Goal: Information Seeking & Learning: Check status

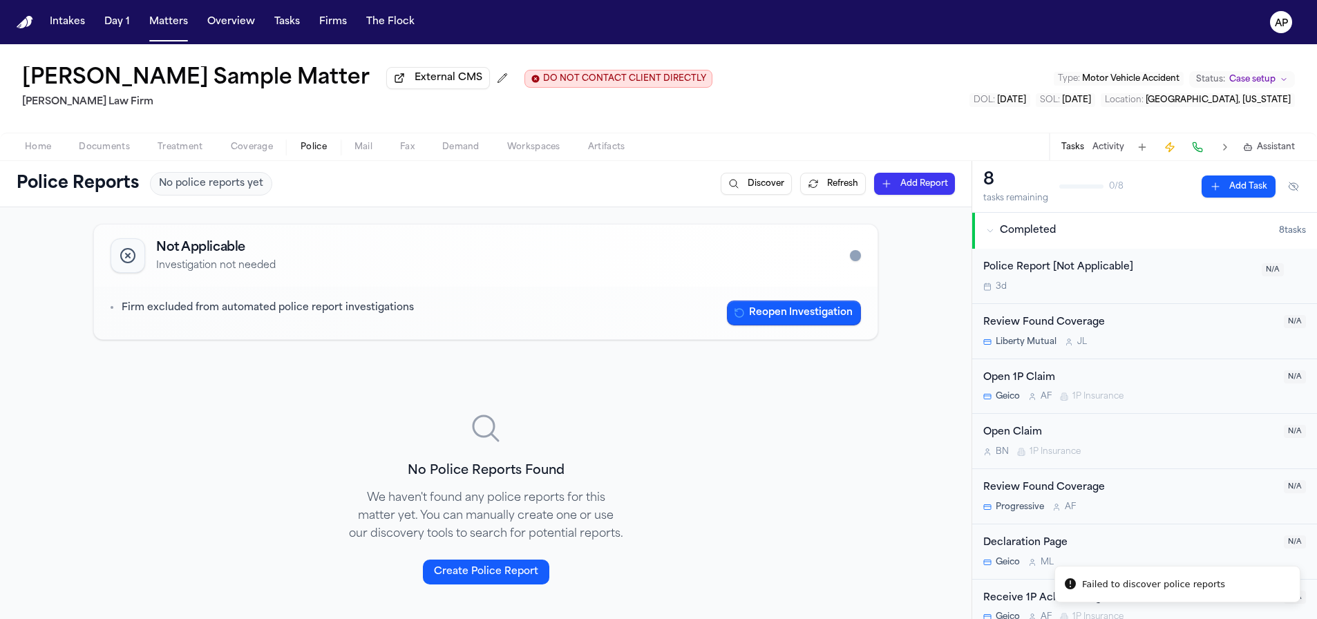
click at [915, 71] on div "[PERSON_NAME] Sample Matter External CMS DO NOT CONTACT CLIENT DIRECTLY DO NOT …" at bounding box center [658, 88] width 1317 height 88
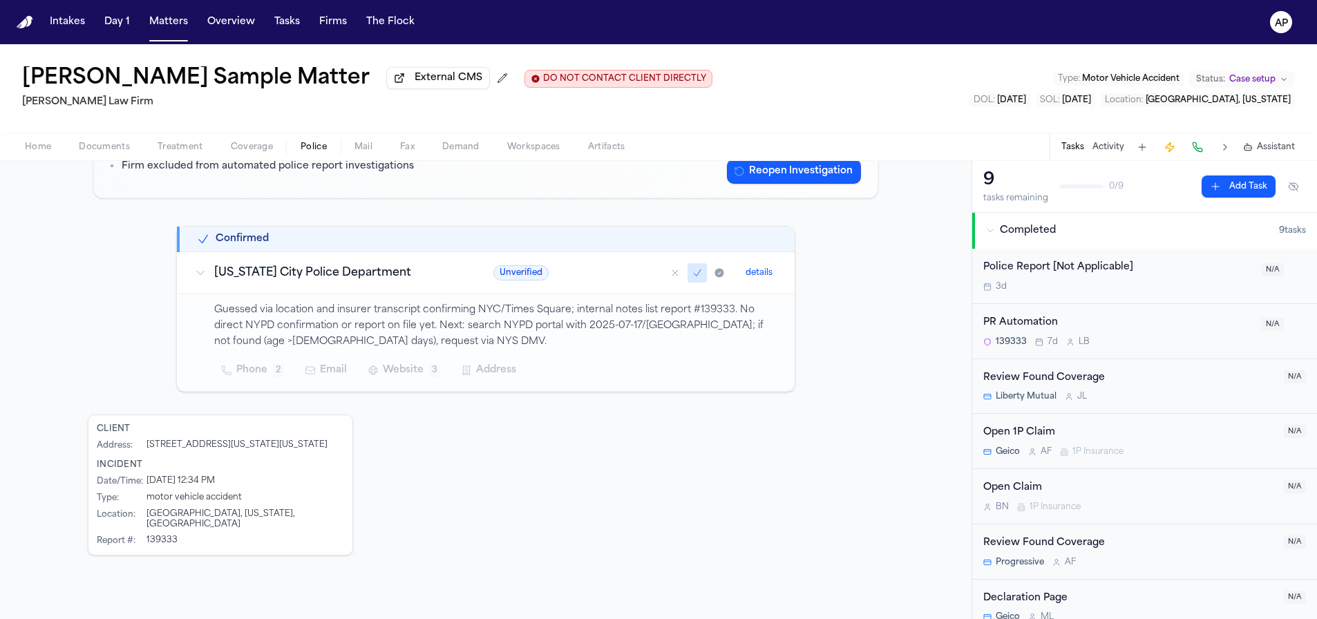
scroll to position [161, 0]
click at [343, 345] on p "Guessed via location and insurer transcript confirming NYC/Times Square; intern…" at bounding box center [496, 326] width 564 height 47
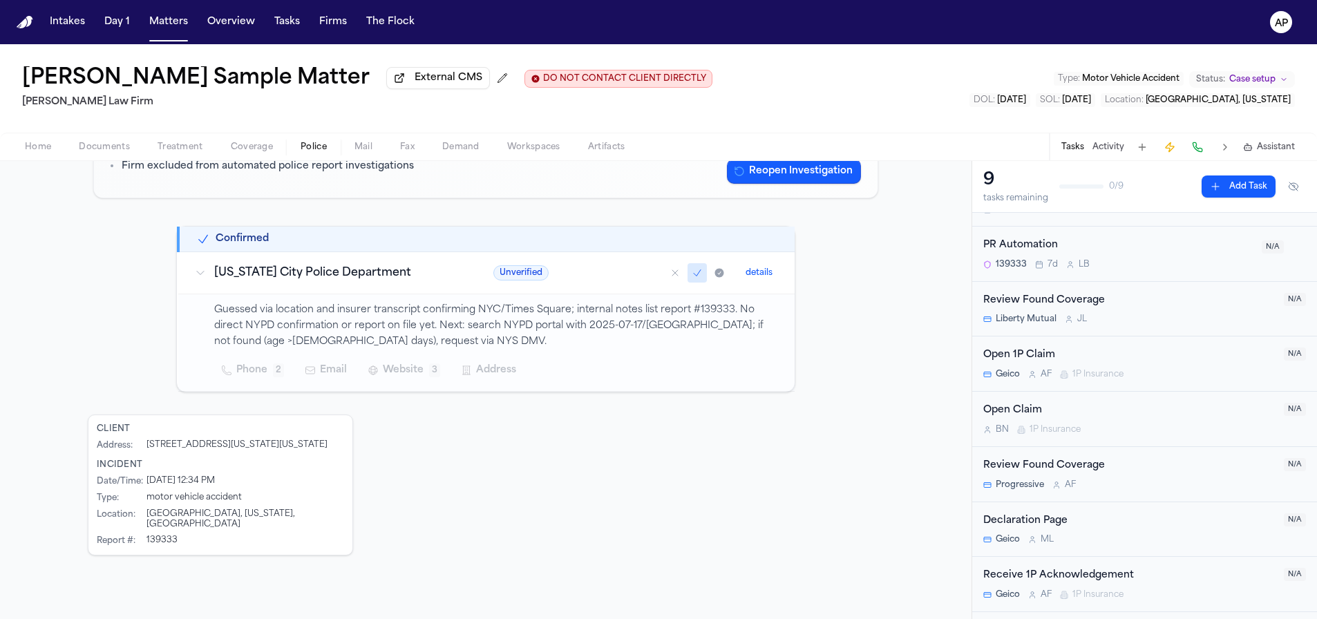
scroll to position [0, 0]
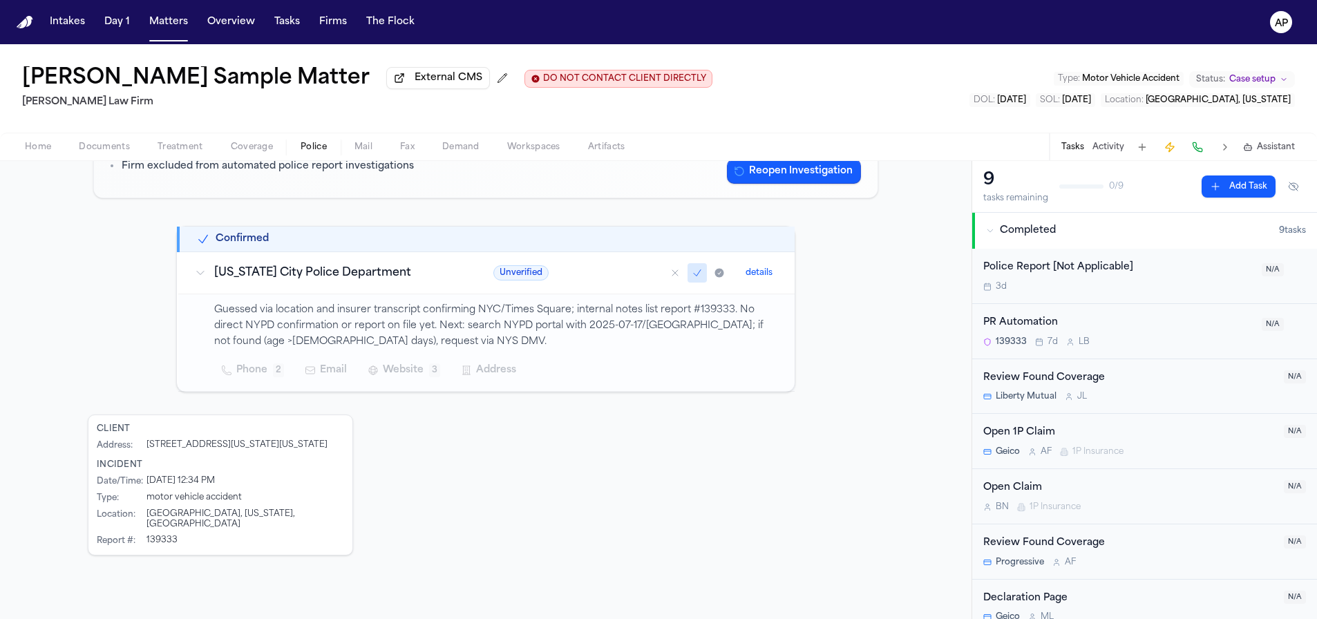
click at [1005, 328] on div "PR Automation" at bounding box center [1118, 323] width 270 height 16
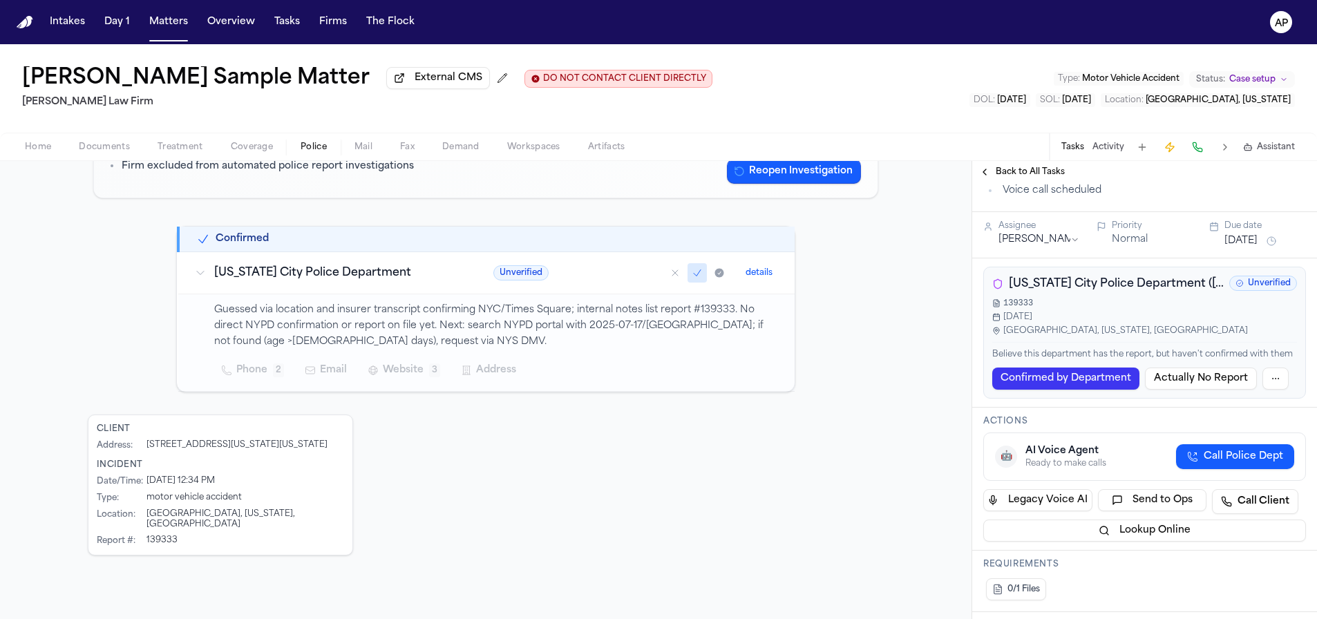
scroll to position [208, 0]
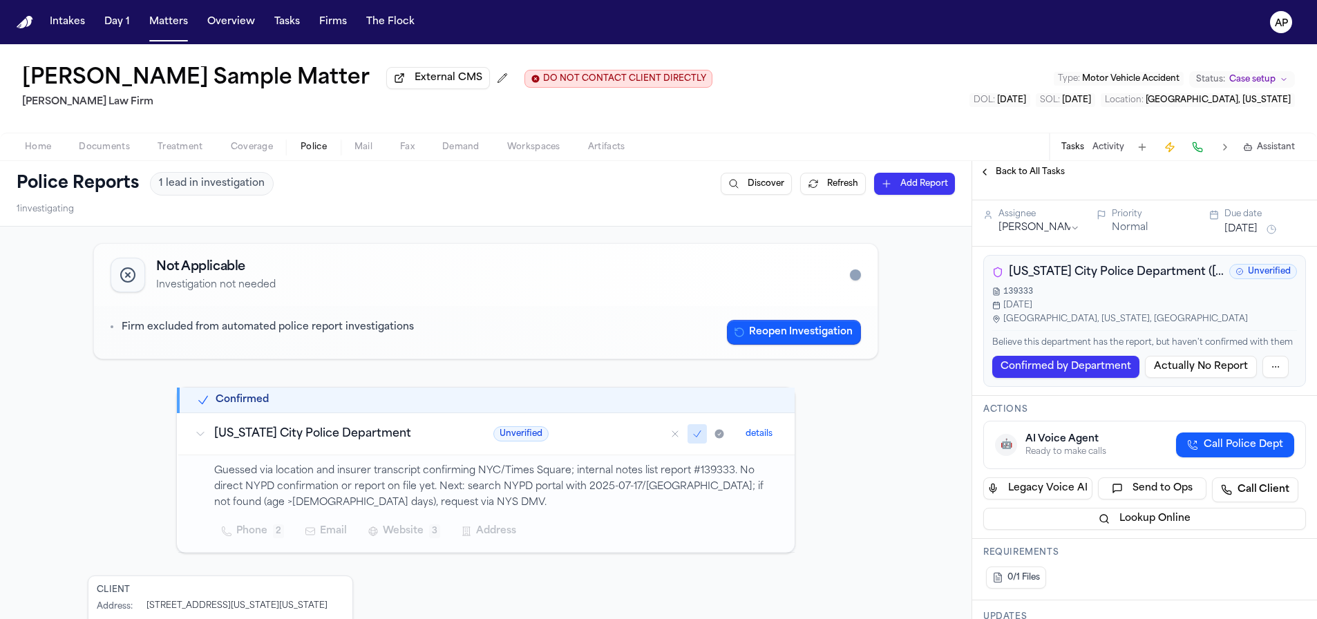
click at [97, 153] on span "Documents" at bounding box center [104, 147] width 51 height 11
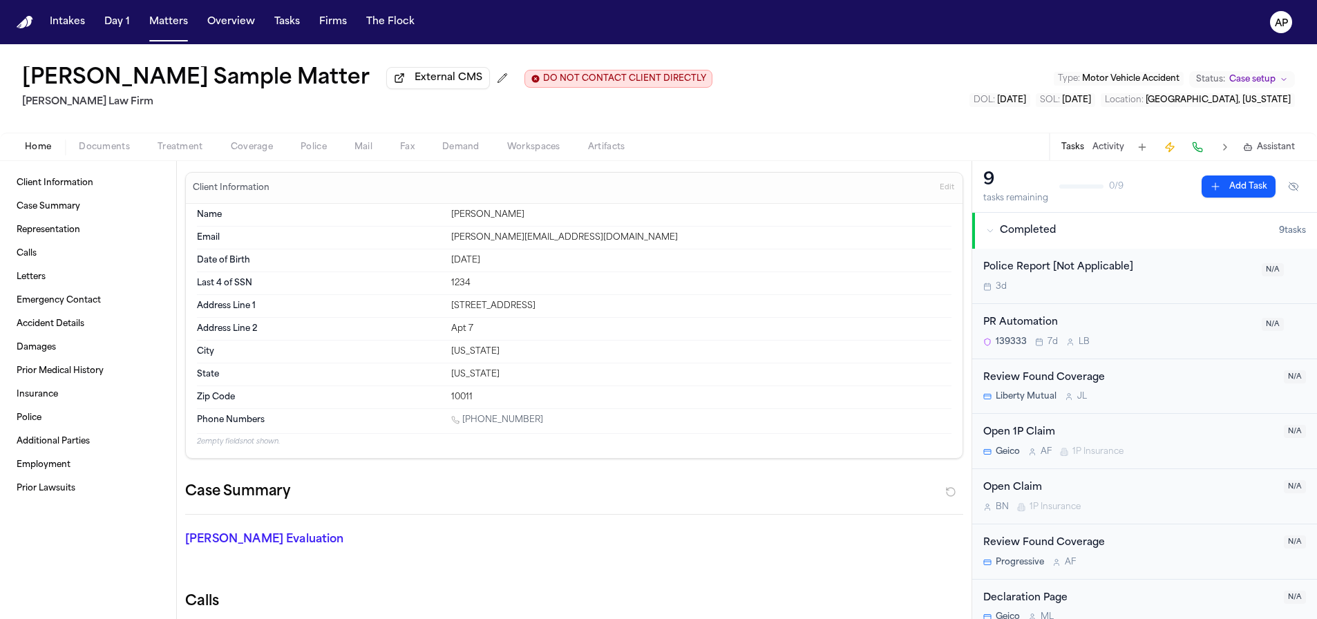
click at [34, 153] on span "Home" at bounding box center [38, 147] width 26 height 11
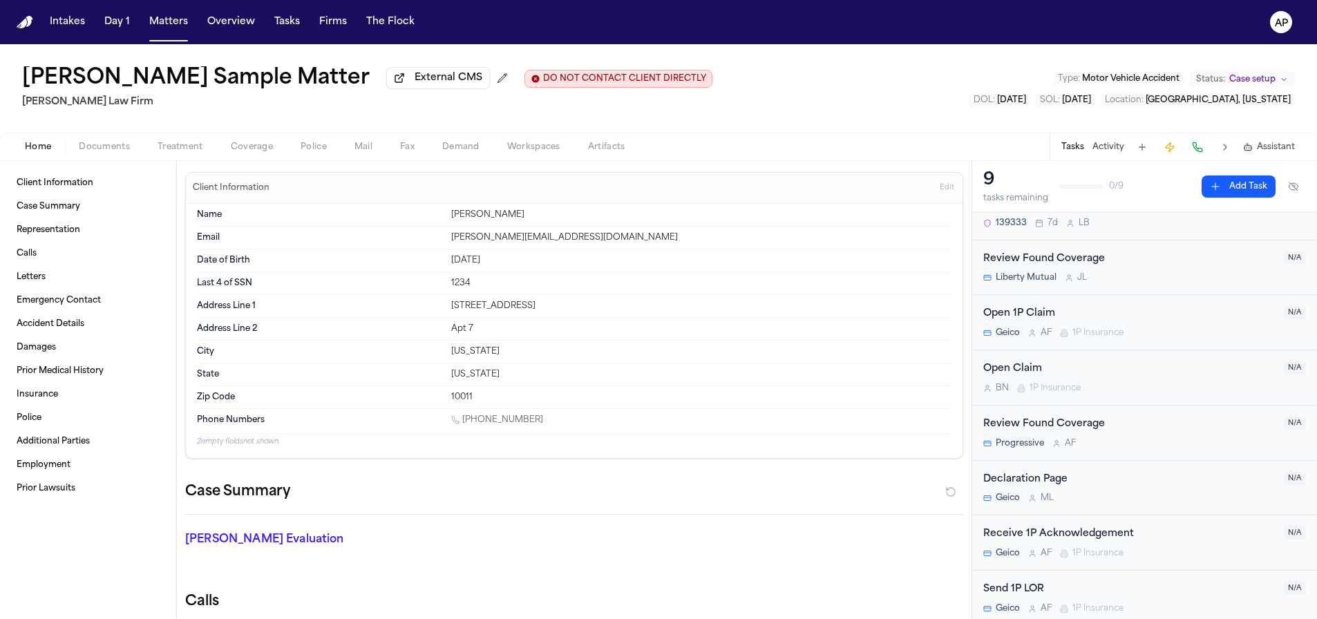
scroll to position [123, 0]
click at [303, 142] on button "Police" at bounding box center [314, 147] width 54 height 17
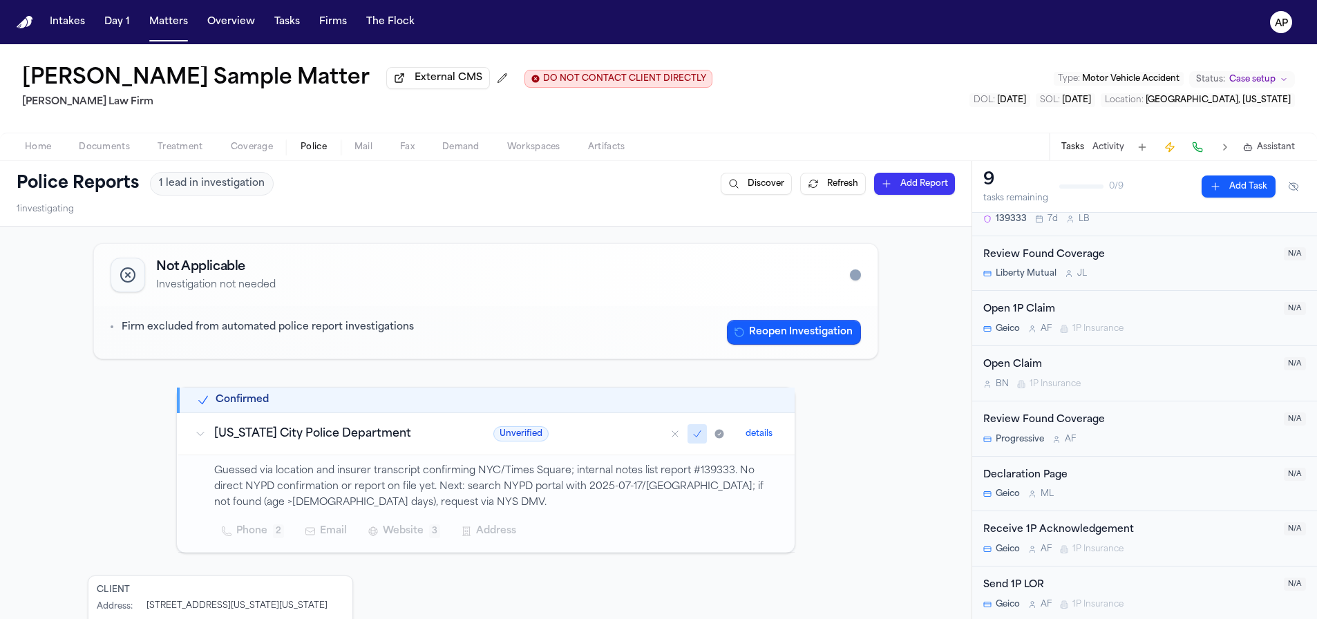
scroll to position [3, 0]
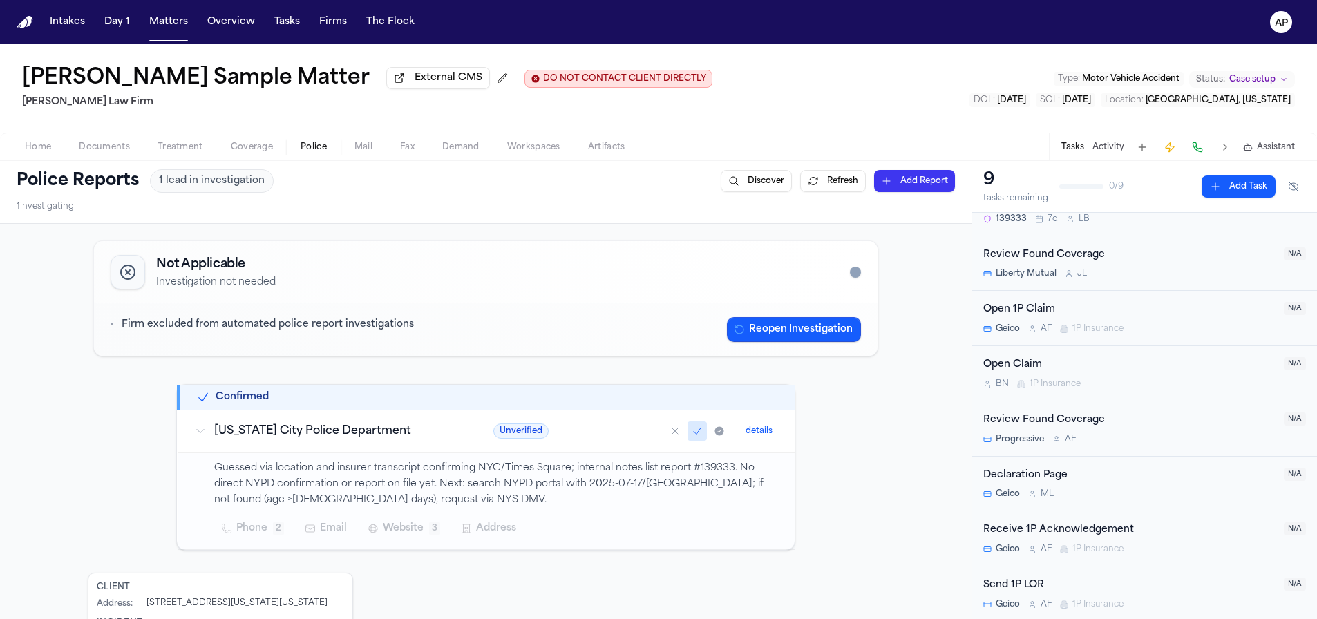
click at [692, 437] on icon "Mark as confirmed" at bounding box center [697, 431] width 11 height 11
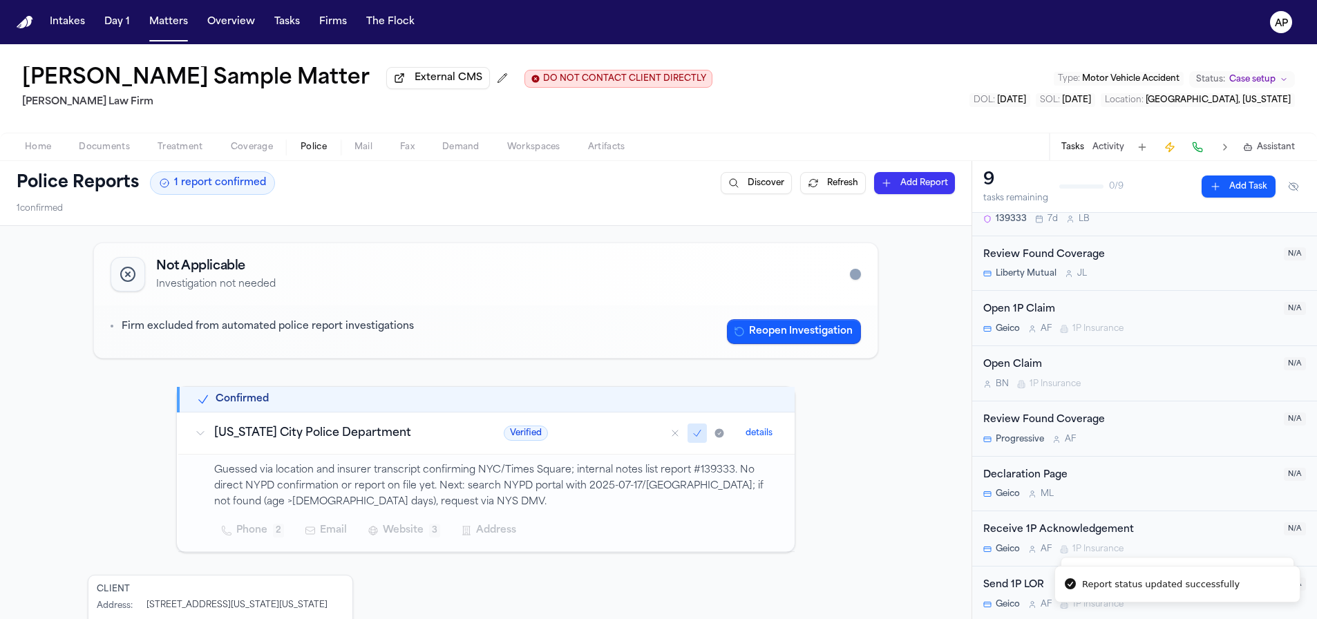
scroll to position [0, 0]
click at [378, 15] on button "The Flock" at bounding box center [390, 22] width 59 height 25
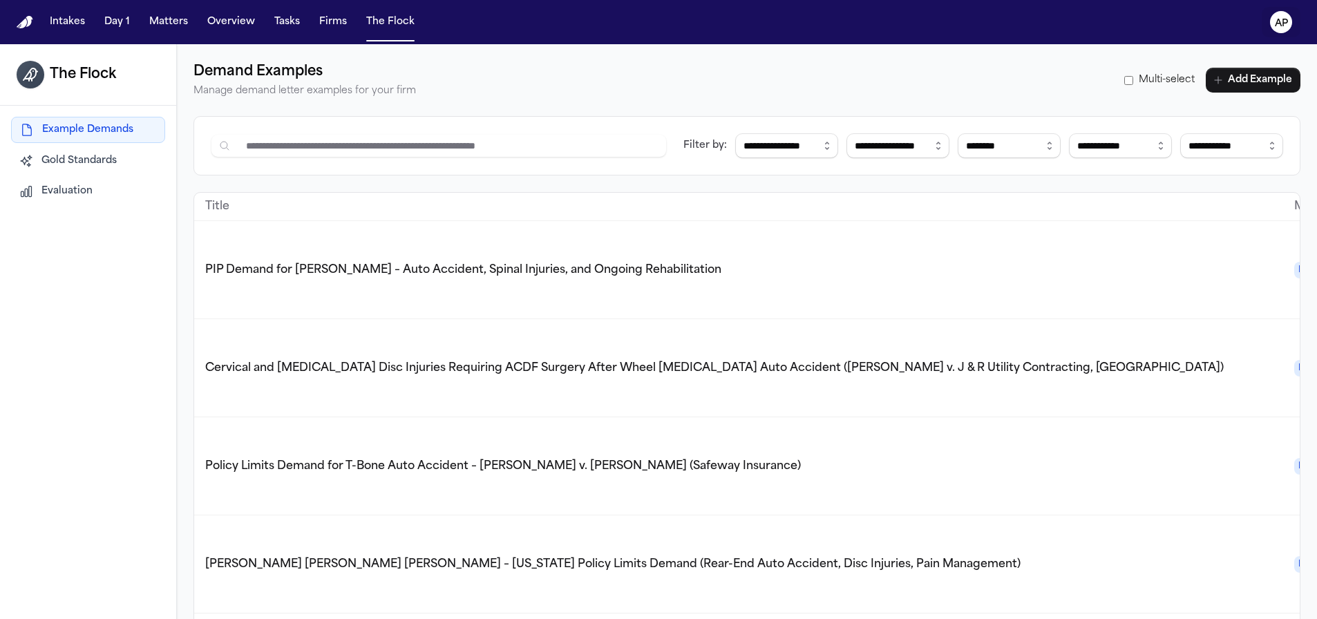
click at [1285, 21] on text "AP" at bounding box center [1281, 24] width 13 height 10
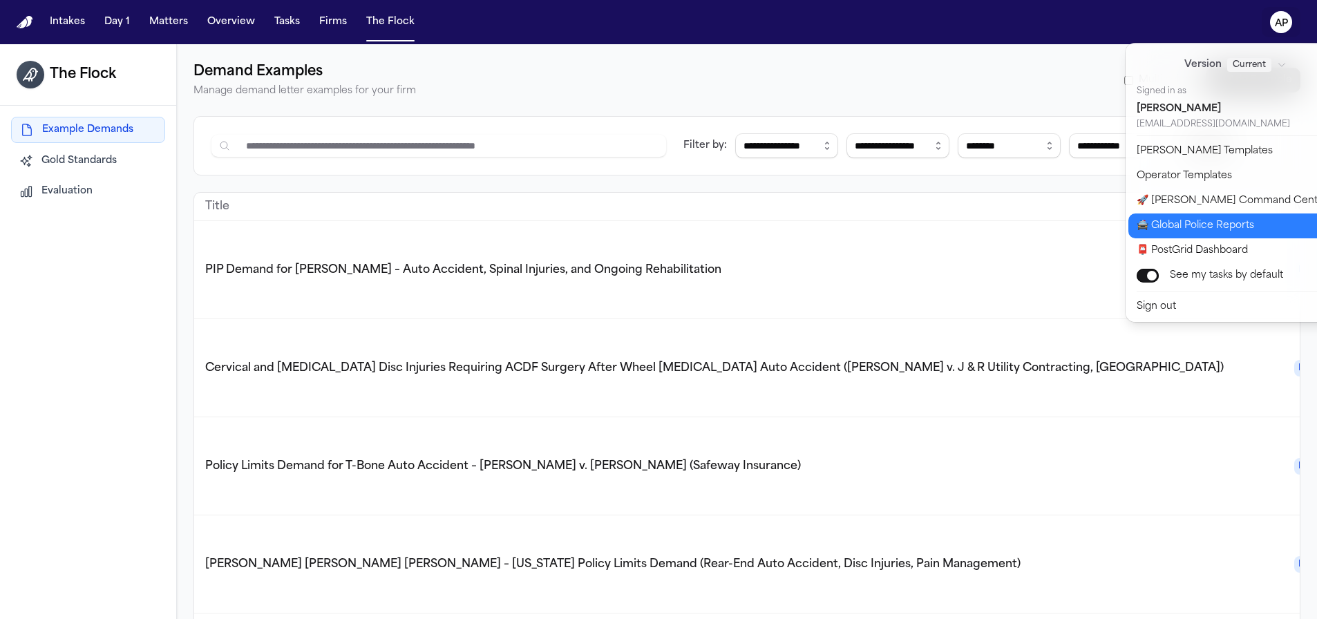
click at [1187, 231] on button "🚔 Global Police Reports" at bounding box center [1244, 226] width 230 height 25
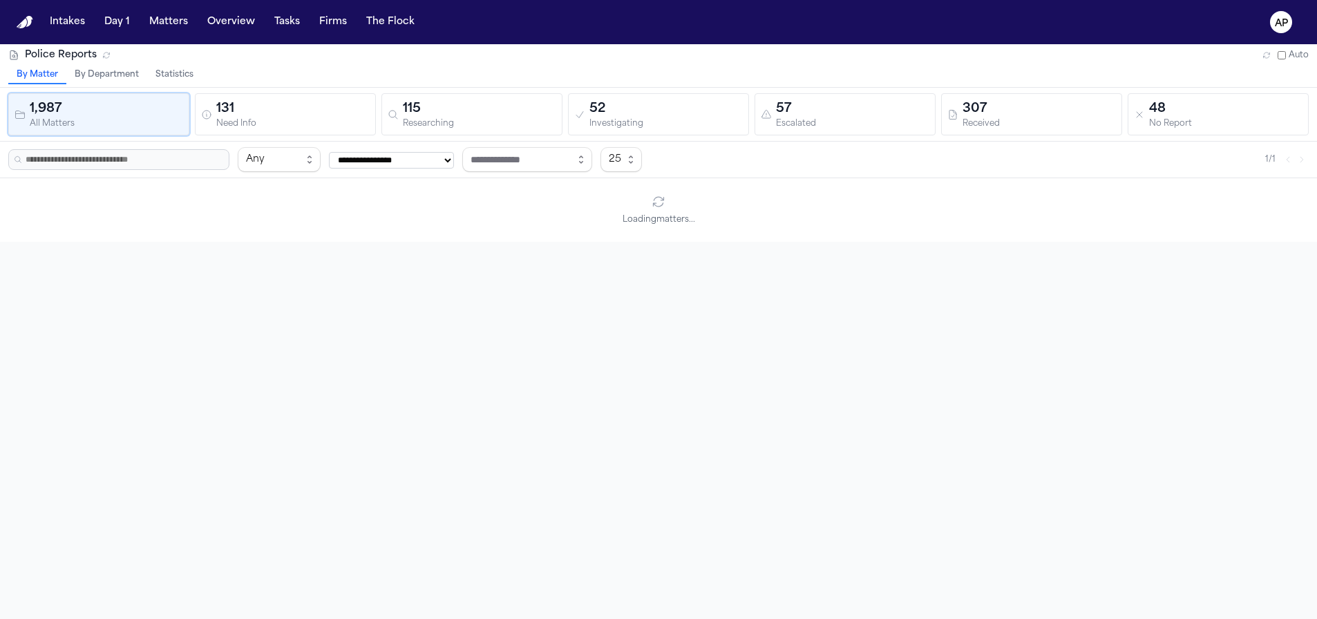
click at [188, 77] on button "Statistics" at bounding box center [174, 75] width 55 height 18
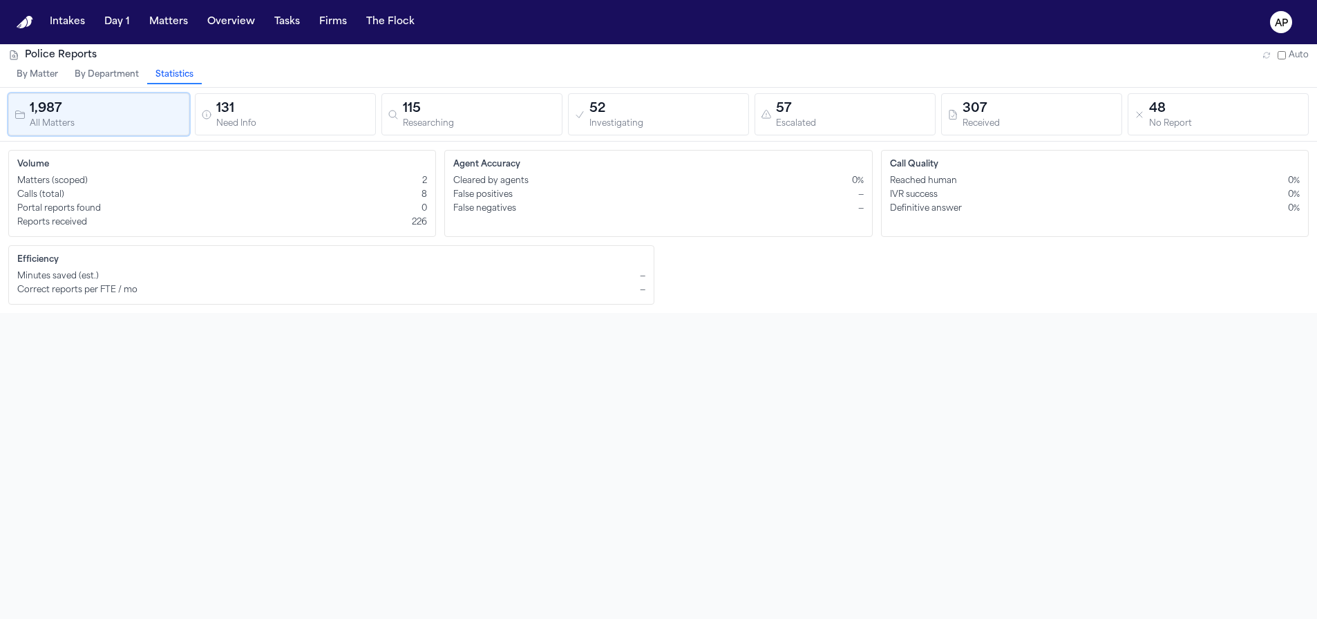
click at [214, 191] on div "Calls (total) 8" at bounding box center [222, 194] width 410 height 11
click at [151, 232] on div "Volume Matters (scoped) 2 Calls (total) 8 Portal reports found 0 Reports receiv…" at bounding box center [222, 193] width 428 height 87
click at [54, 73] on button "By Matter" at bounding box center [37, 75] width 58 height 18
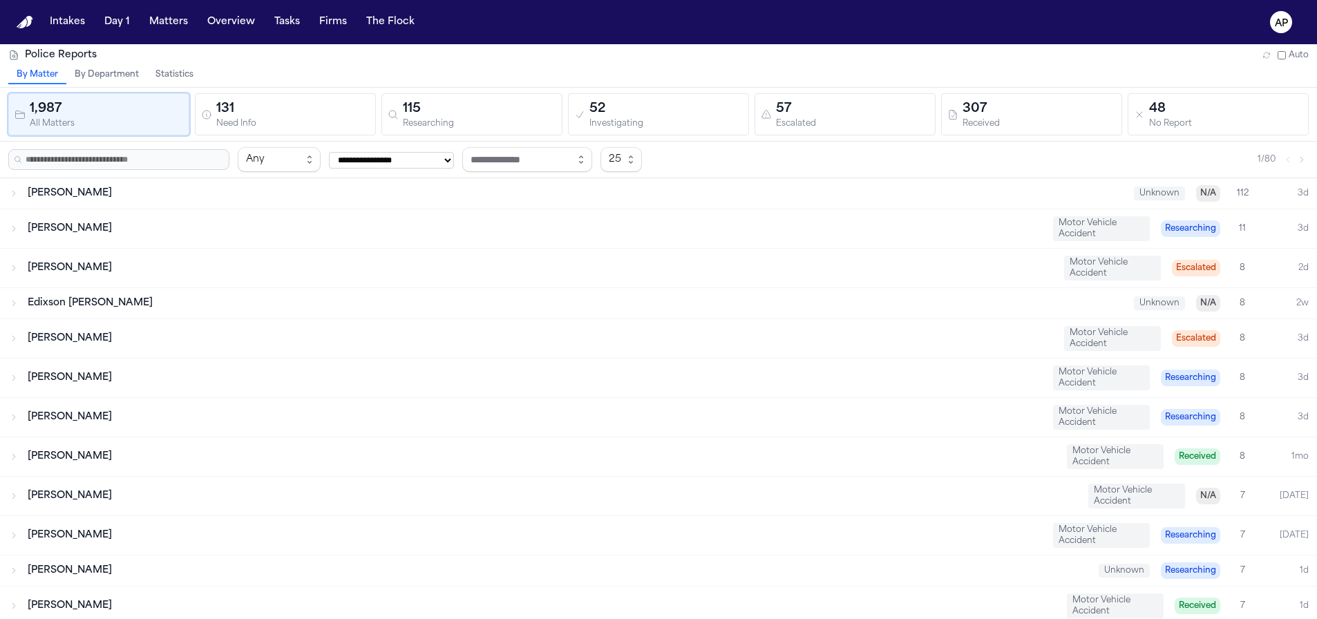
click at [85, 76] on button "By Department" at bounding box center [106, 75] width 81 height 18
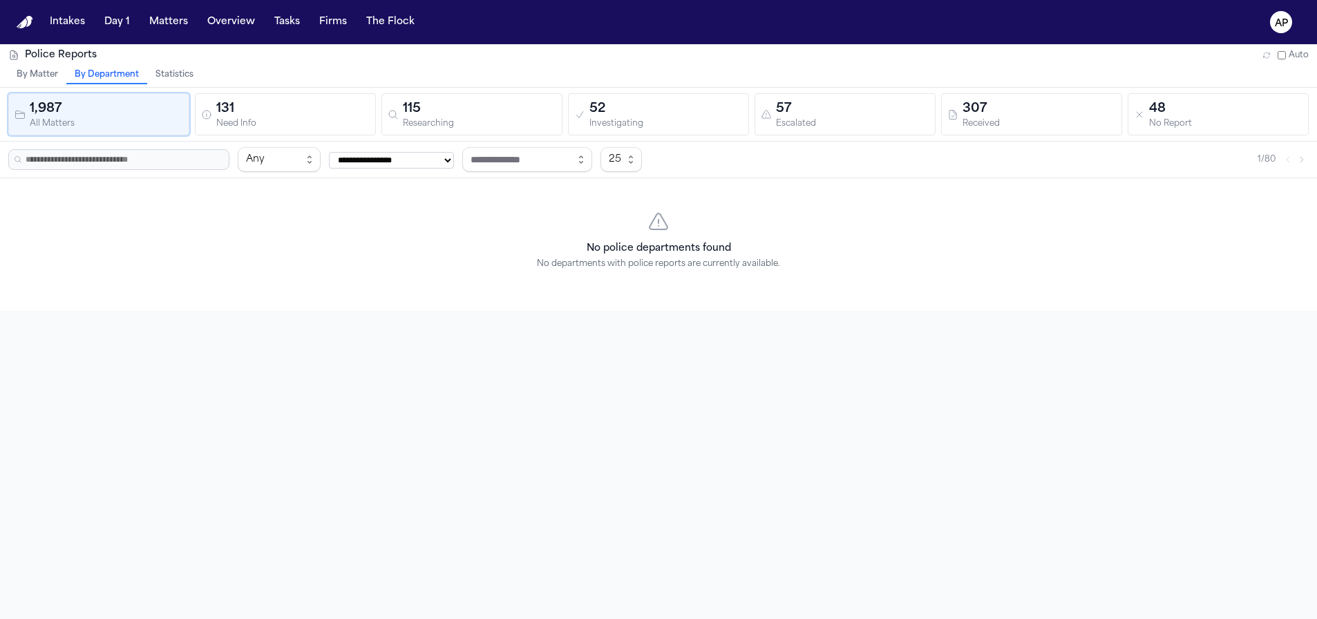
click at [40, 71] on button "By Matter" at bounding box center [37, 75] width 58 height 18
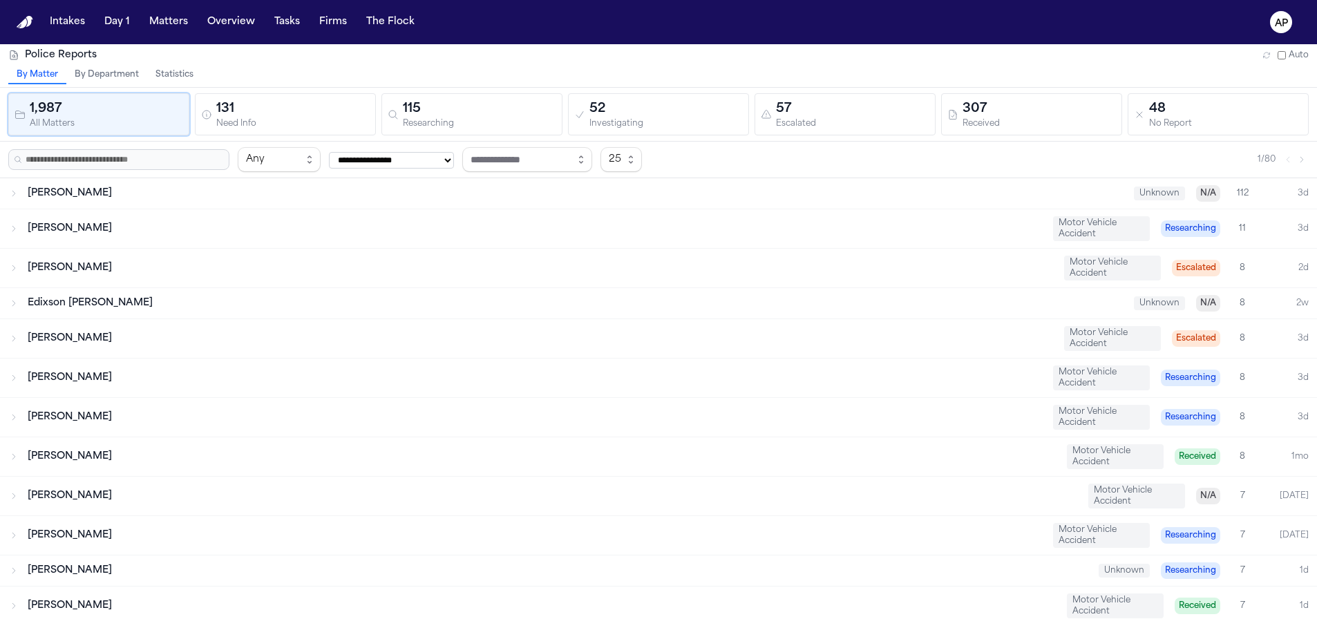
click at [56, 70] on button "By Matter" at bounding box center [37, 75] width 58 height 18
click at [56, 65] on div "Police Reports Auto" at bounding box center [658, 55] width 1317 height 22
click at [58, 59] on h1 "Police Reports" at bounding box center [61, 55] width 72 height 14
click at [244, 131] on button "131 Need Info" at bounding box center [285, 114] width 181 height 42
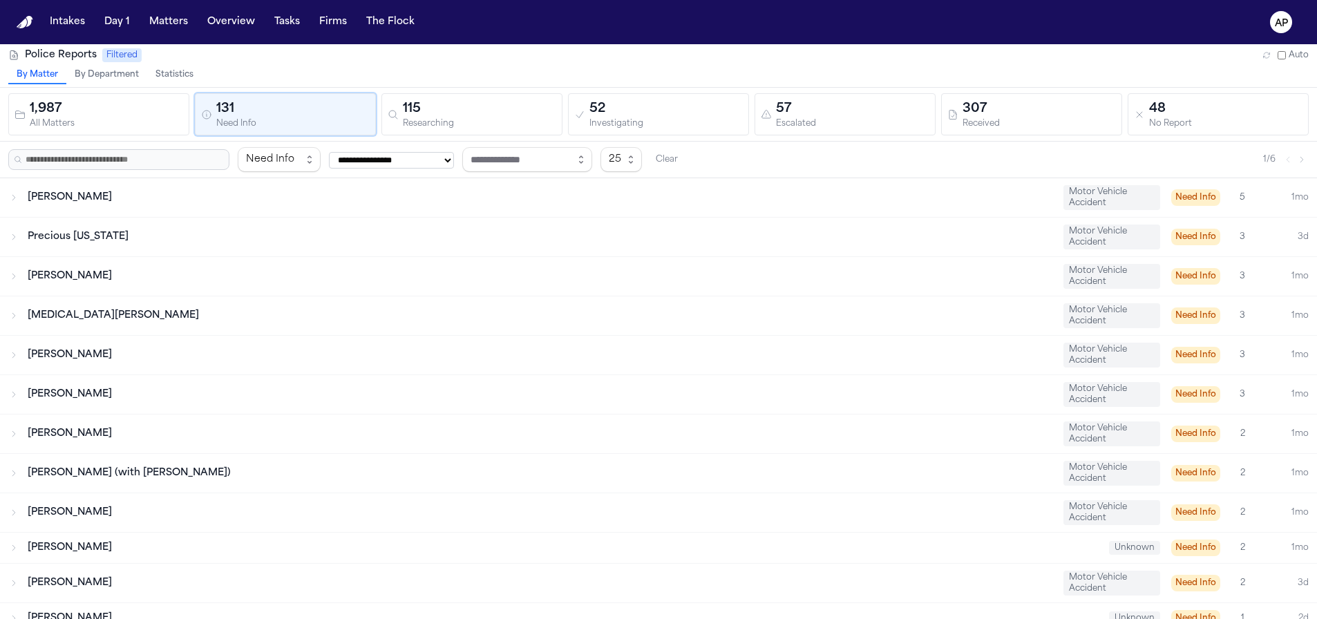
click at [492, 113] on div "115" at bounding box center [479, 109] width 153 height 19
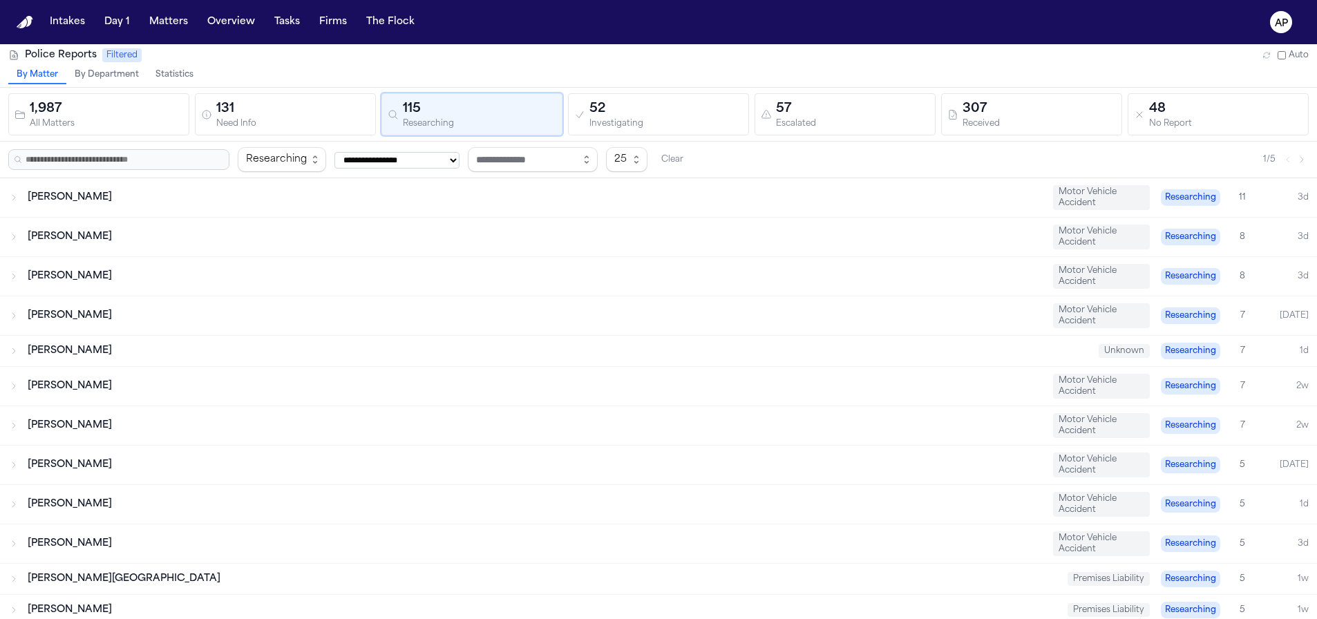
click at [660, 115] on div "52" at bounding box center [666, 109] width 153 height 19
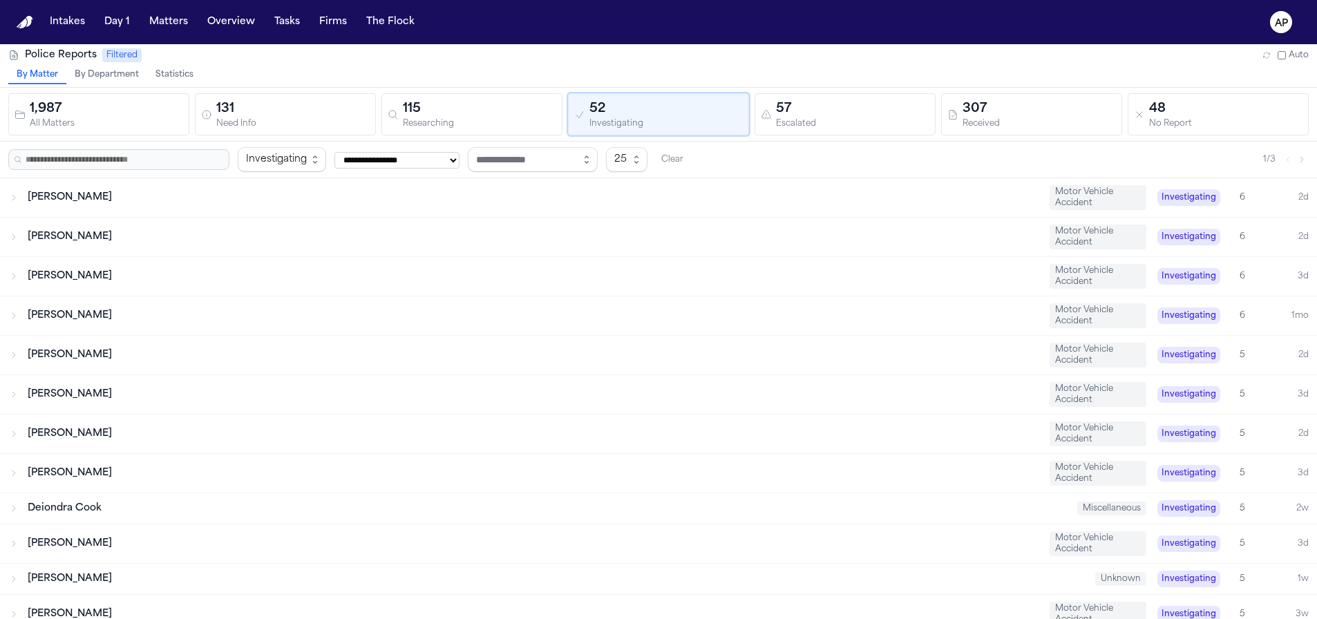
click at [864, 131] on button "57 Escalated" at bounding box center [845, 114] width 181 height 42
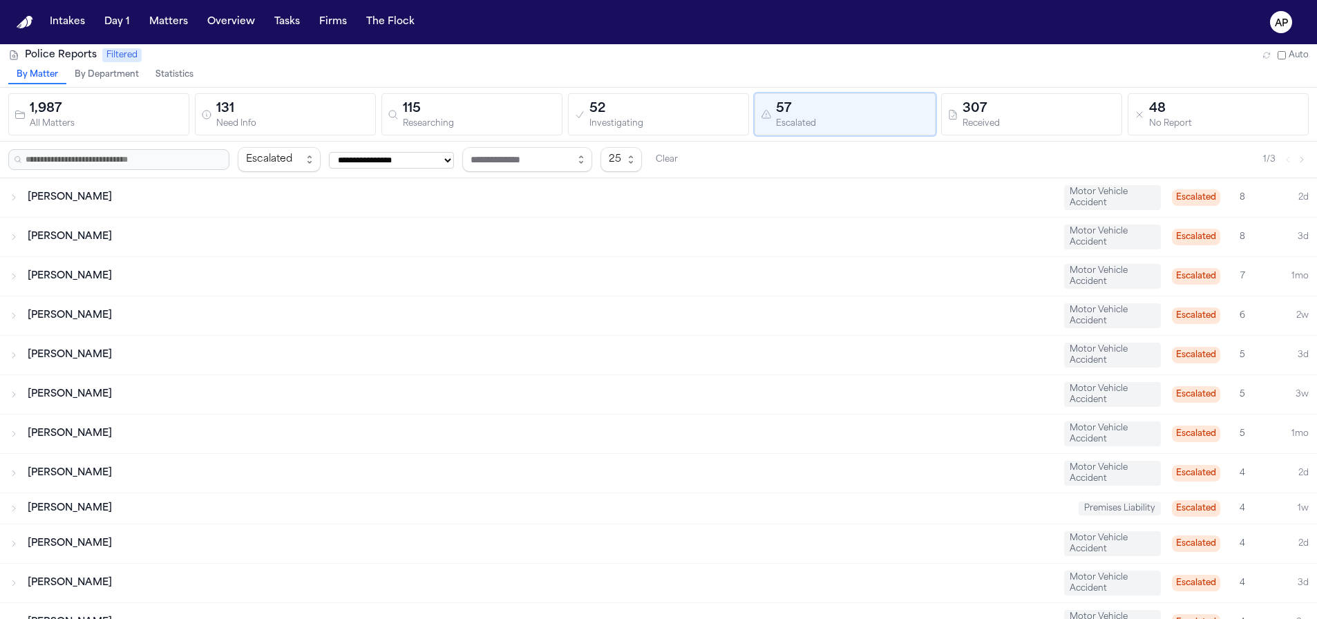
click at [1021, 136] on div "1,987 All Matters 131 Need Info 115 Researching 52 Investigating 57 Escalated 3…" at bounding box center [658, 115] width 1317 height 54
click at [1021, 124] on div "Received" at bounding box center [1039, 124] width 153 height 10
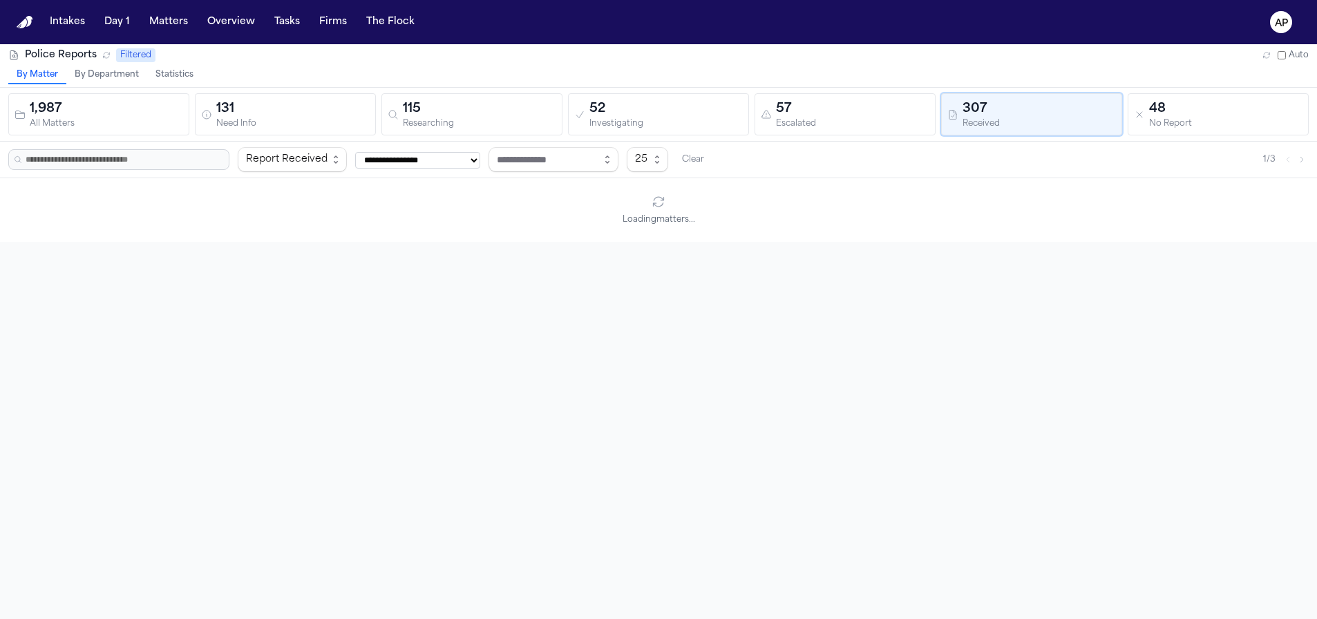
click at [1193, 128] on div "No Report" at bounding box center [1225, 124] width 153 height 10
